Goal: Task Accomplishment & Management: Use online tool/utility

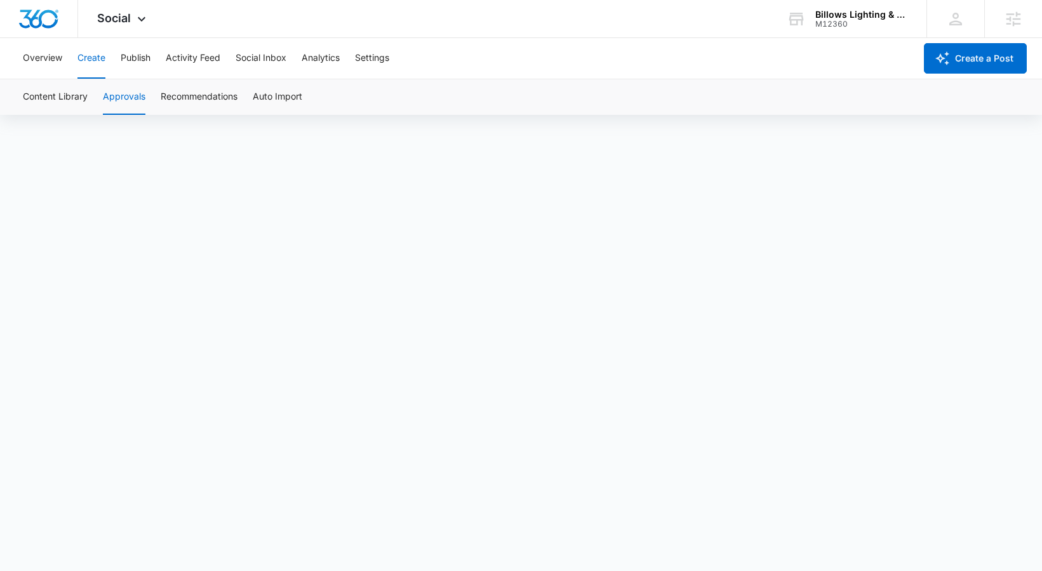
click at [114, 20] on span "Social" at bounding box center [114, 17] width 34 height 13
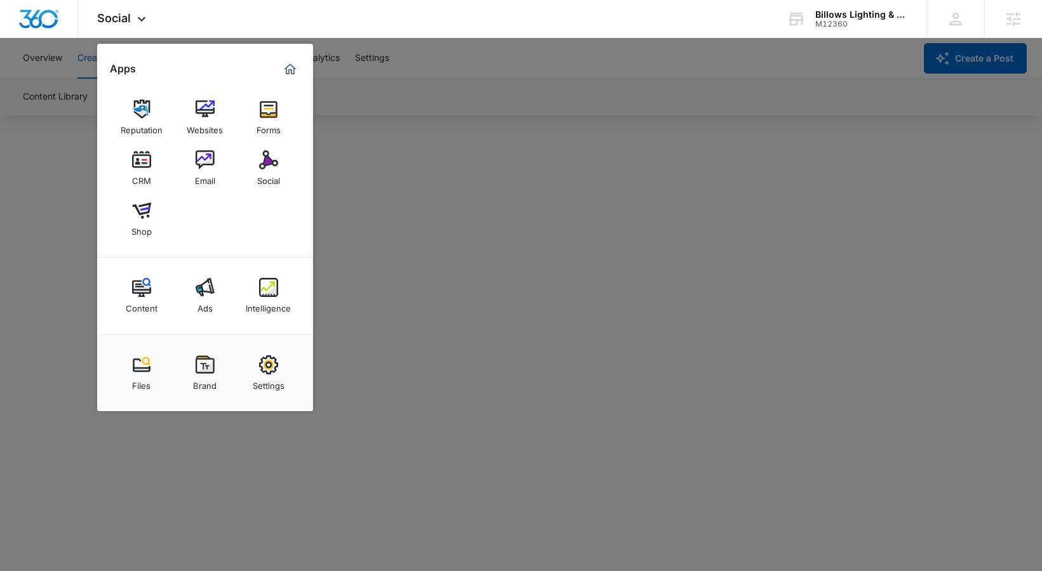
click at [69, 91] on div at bounding box center [521, 285] width 1042 height 571
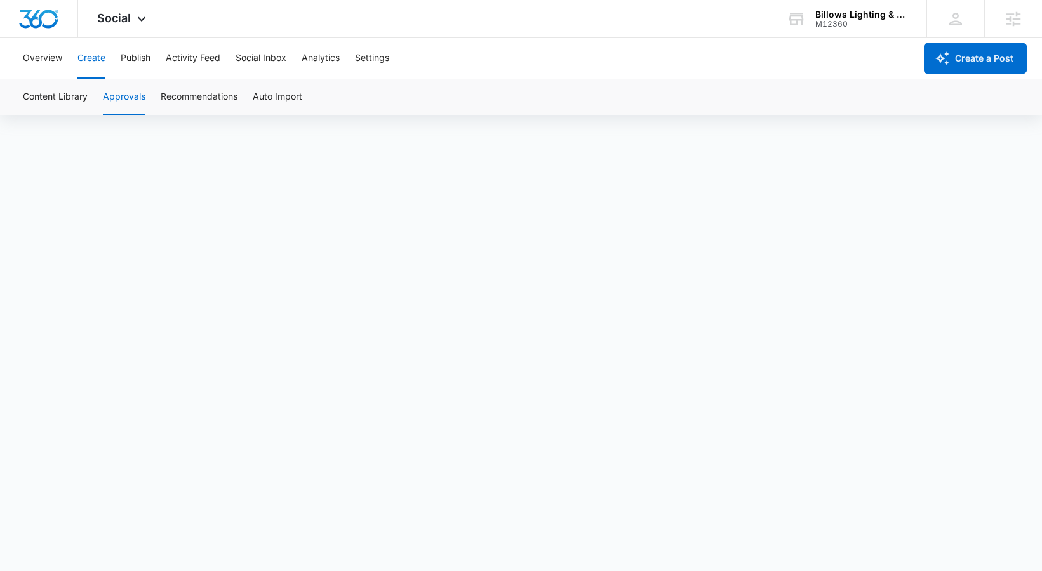
click at [91, 63] on button "Create" at bounding box center [91, 58] width 28 height 41
click at [136, 60] on button "Publish" at bounding box center [136, 58] width 30 height 41
click at [102, 67] on button "Create" at bounding box center [91, 58] width 28 height 41
click at [111, 96] on button "Approvals" at bounding box center [124, 97] width 43 height 36
